Goal: Check status: Check status

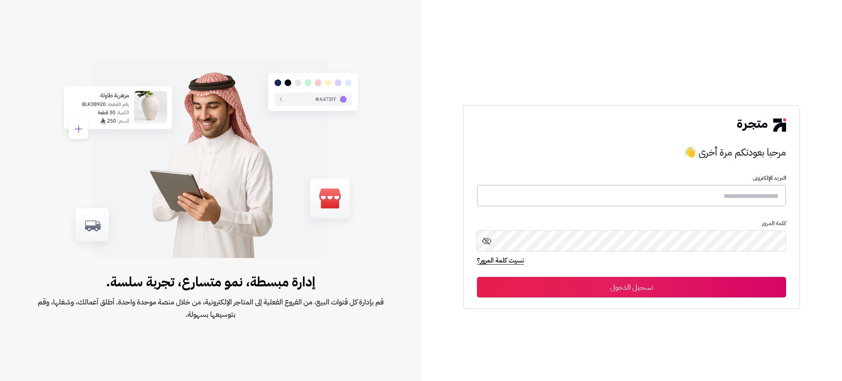
click at [713, 195] on input "text" at bounding box center [631, 196] width 309 height 22
type input "*******"
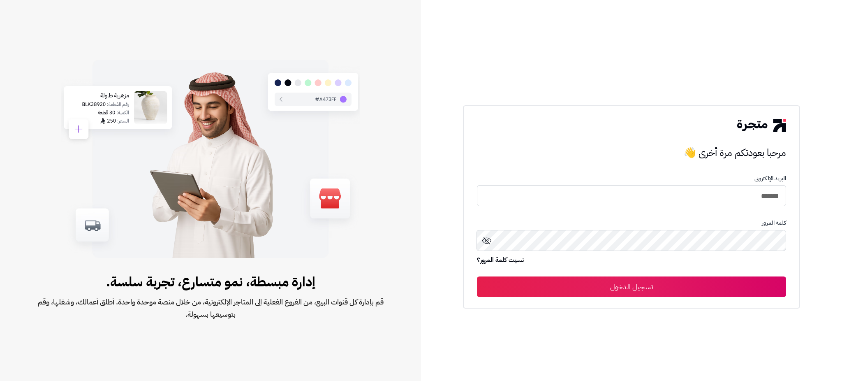
click at [682, 290] on button "تسجيل الدخول" at bounding box center [631, 286] width 309 height 21
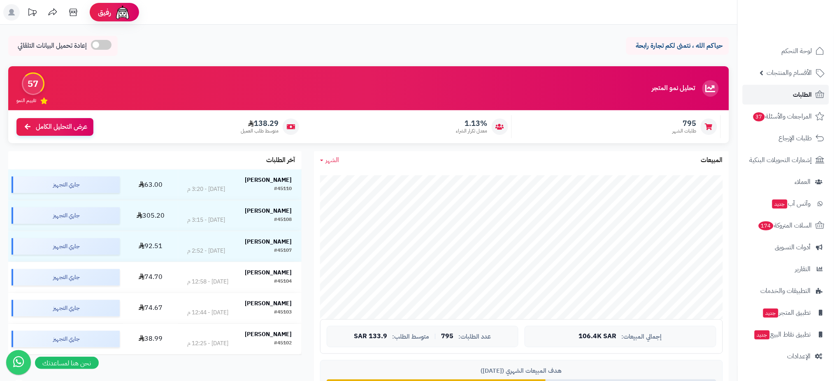
click at [812, 97] on span "الطلبات" at bounding box center [802, 95] width 19 height 12
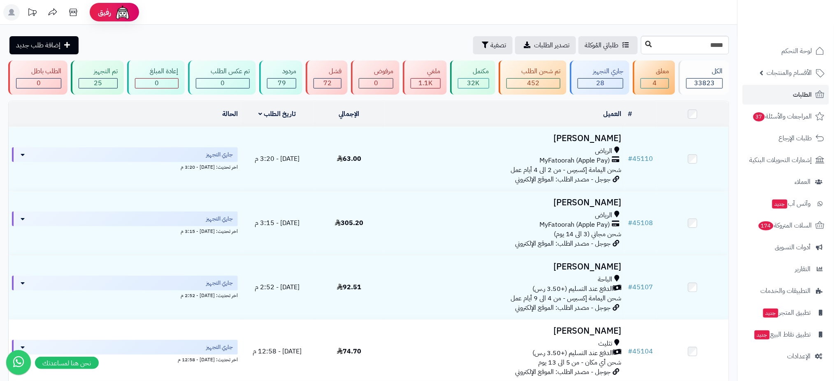
type input "*****"
click at [645, 44] on icon at bounding box center [648, 44] width 7 height 7
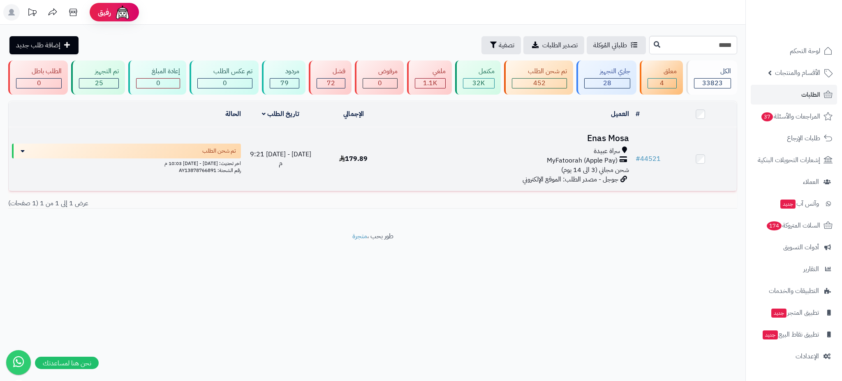
click at [592, 137] on h3 "Enas Mosa" at bounding box center [511, 138] width 236 height 9
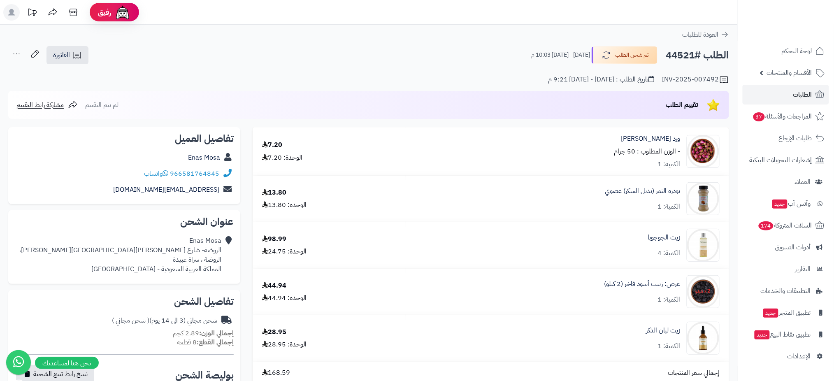
scroll to position [333, 0]
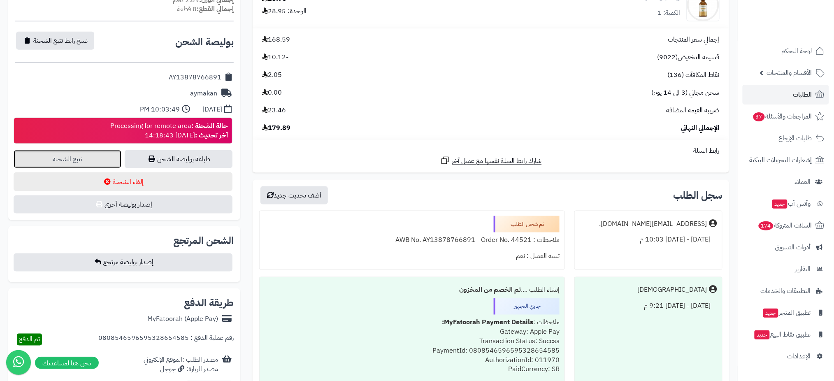
click at [90, 159] on link "تتبع الشحنة" at bounding box center [68, 159] width 108 height 18
click at [788, 96] on link "الطلبات" at bounding box center [785, 95] width 86 height 20
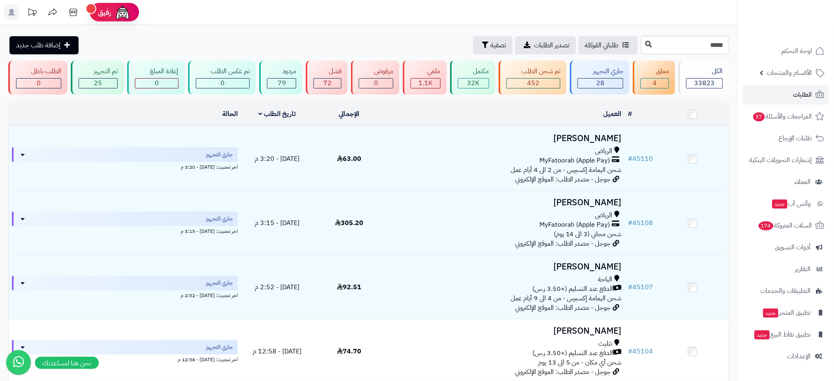
type input "*****"
click at [645, 46] on icon at bounding box center [648, 44] width 7 height 7
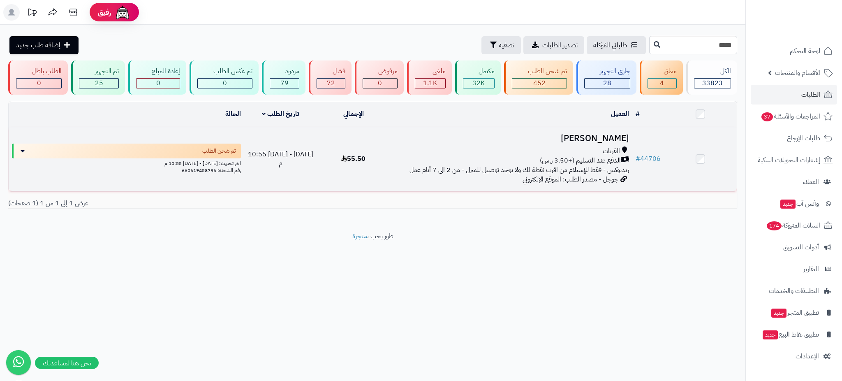
click at [594, 136] on h3 "[PERSON_NAME]" at bounding box center [511, 138] width 236 height 9
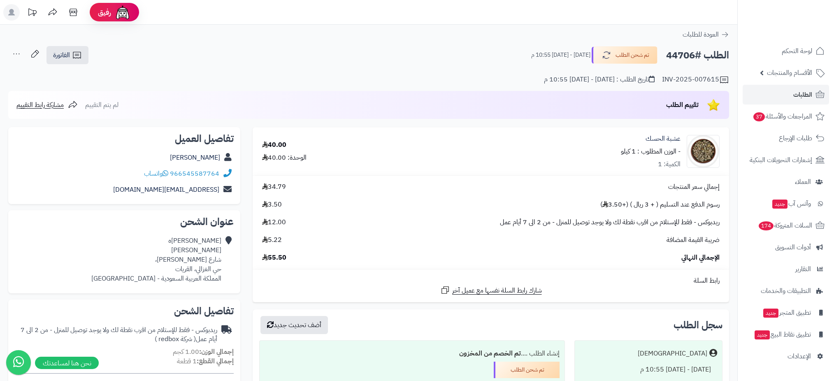
scroll to position [333, 0]
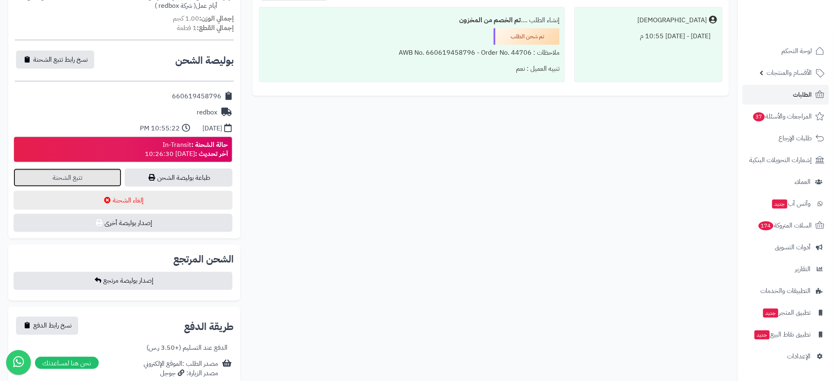
click at [67, 178] on link "تتبع الشحنة" at bounding box center [68, 178] width 108 height 18
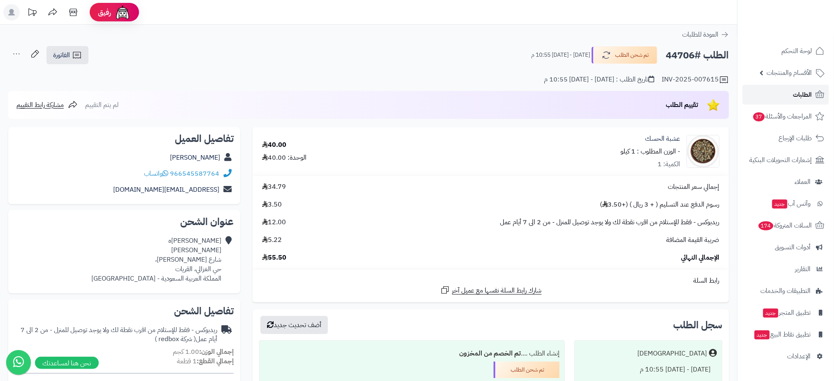
click at [810, 92] on span "الطلبات" at bounding box center [802, 95] width 19 height 12
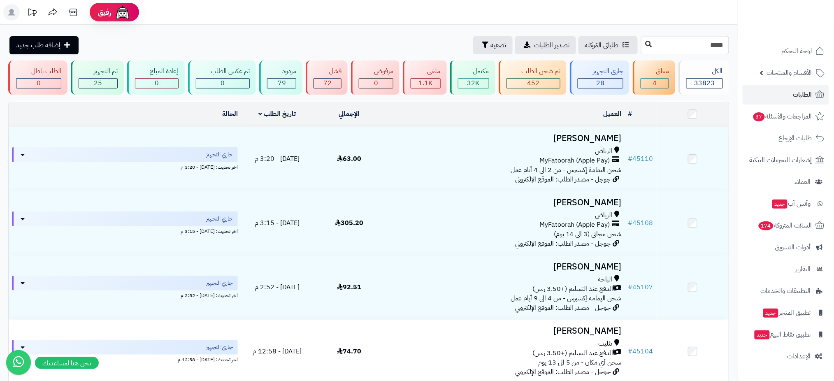
type input "*****"
click at [645, 46] on icon at bounding box center [648, 44] width 7 height 7
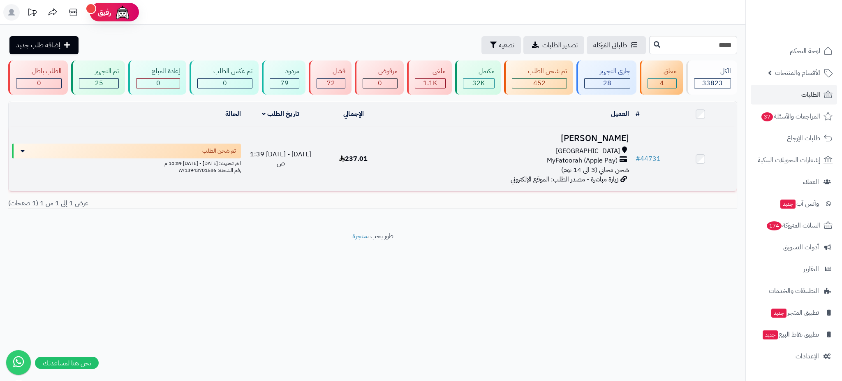
click at [596, 134] on h3 "فاطمة عبدالله" at bounding box center [511, 138] width 236 height 9
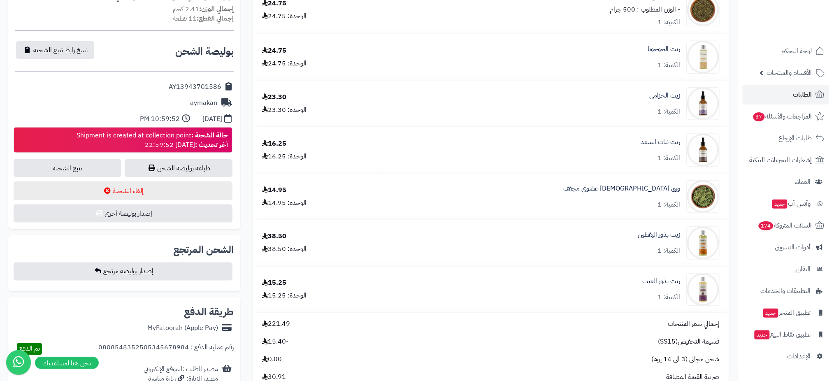
scroll to position [378, 0]
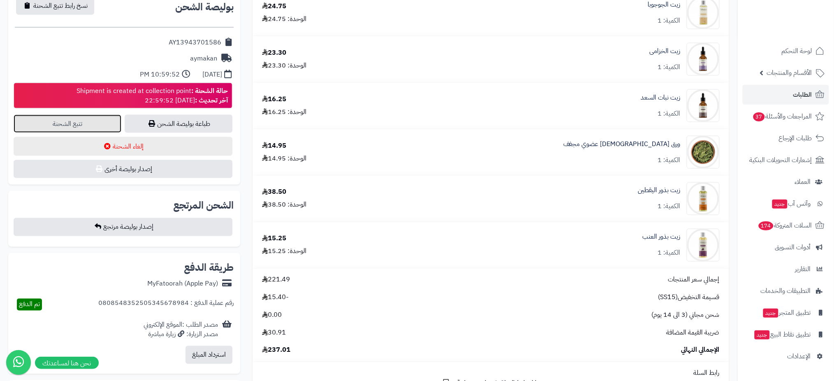
click at [95, 117] on link "تتبع الشحنة" at bounding box center [68, 124] width 108 height 18
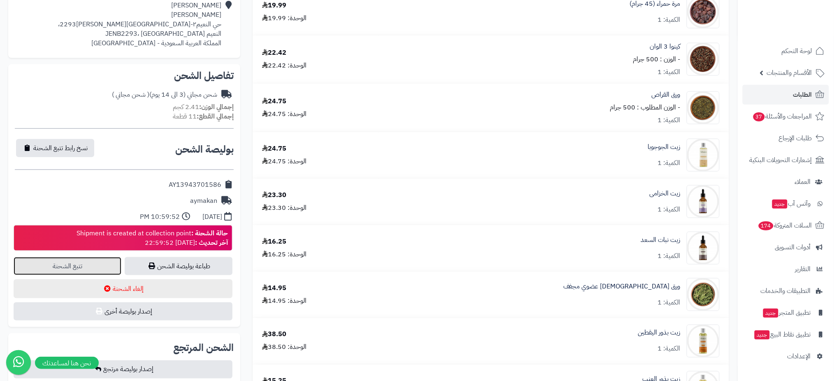
scroll to position [232, 0]
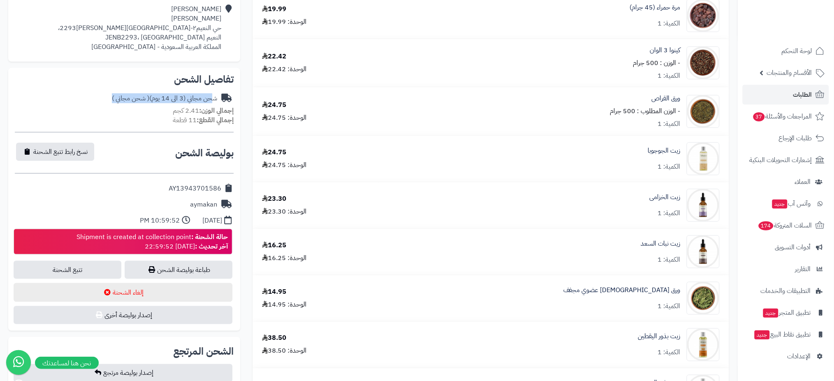
drag, startPoint x: 216, startPoint y: 98, endPoint x: 103, endPoint y: 99, distance: 113.1
click at [103, 99] on div "شحن مجاني (3 الى 14 يوم) ( شحن مجاني )" at bounding box center [124, 98] width 219 height 16
